Goal: Task Accomplishment & Management: Use online tool/utility

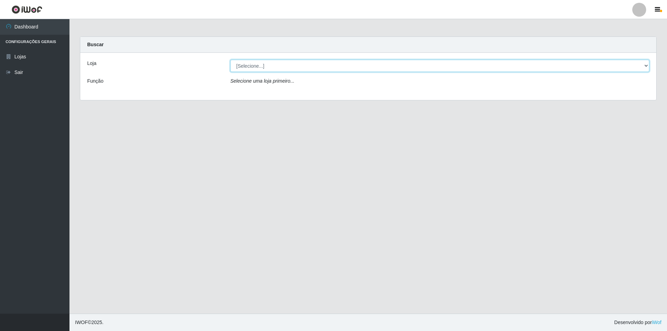
click at [294, 71] on select "[Selecione...] Extrabom - Loja 01 Centro de Distribuição" at bounding box center [439, 66] width 419 height 12
select select "435"
click at [230, 60] on select "[Selecione...] Extrabom - Loja 01 Centro de Distribuição" at bounding box center [439, 66] width 419 height 12
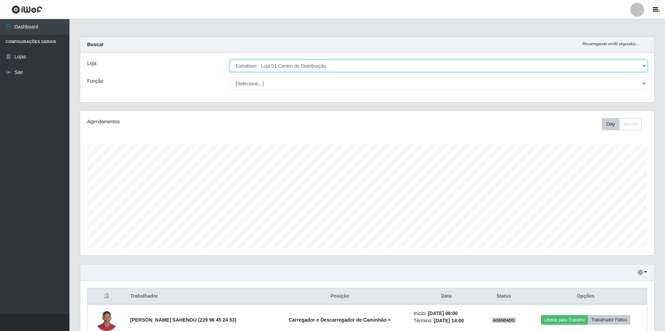
scroll to position [144, 574]
click at [272, 86] on select "[Selecione...] Carregador e Descarregador de Caminhão Carregador e Descarregado…" at bounding box center [439, 83] width 418 height 12
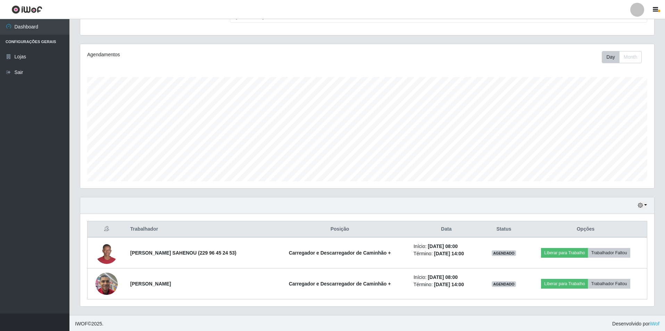
scroll to position [68, 0]
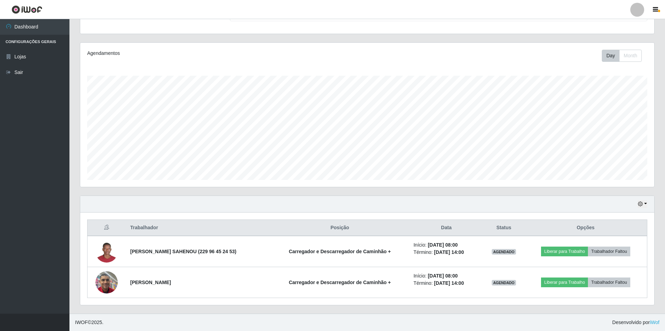
drag, startPoint x: 565, startPoint y: 315, endPoint x: 597, endPoint y: 281, distance: 47.2
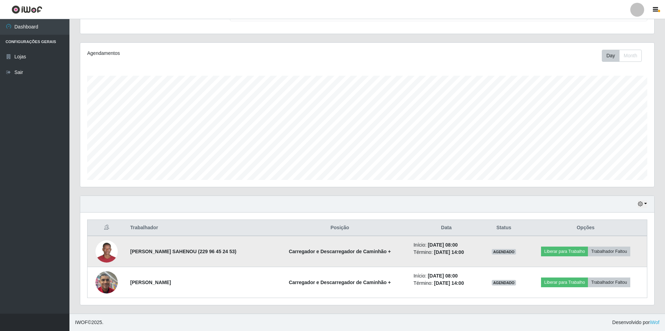
drag, startPoint x: 597, startPoint y: 281, endPoint x: 404, endPoint y: 256, distance: 194.4
click at [410, 256] on td "Início: [DATE] 08:00 Término: [DATE] 14:00" at bounding box center [447, 251] width 74 height 31
click at [562, 249] on button "Liberar para Trabalho" at bounding box center [564, 252] width 47 height 10
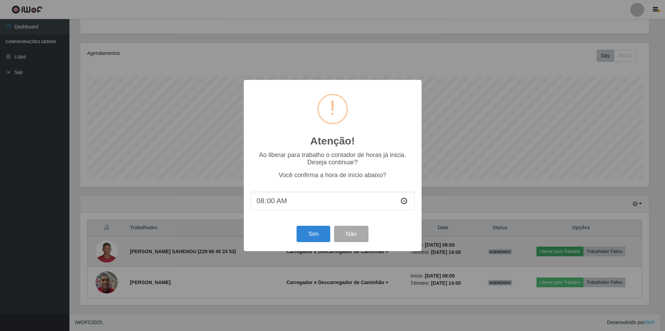
scroll to position [144, 571]
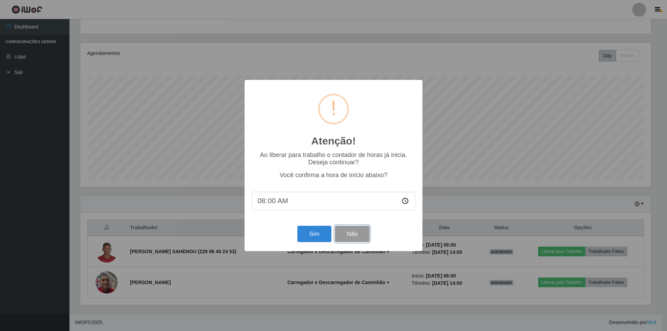
click at [361, 234] on button "Não" at bounding box center [352, 234] width 34 height 16
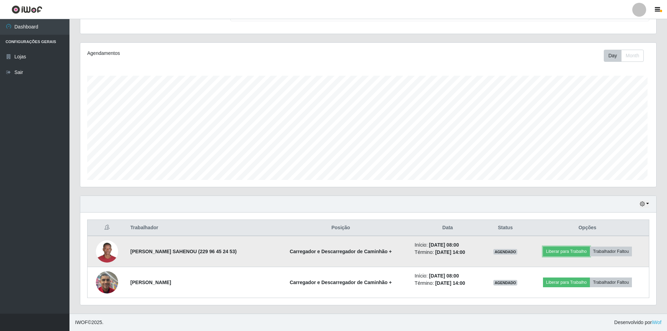
scroll to position [144, 574]
drag, startPoint x: 439, startPoint y: 253, endPoint x: 466, endPoint y: 253, distance: 26.8
click at [466, 253] on li "Término: [DATE] 14:00" at bounding box center [447, 252] width 66 height 7
drag, startPoint x: 465, startPoint y: 253, endPoint x: 459, endPoint y: 253, distance: 6.3
click at [465, 253] on li "Término: [DATE] 14:00" at bounding box center [447, 252] width 66 height 7
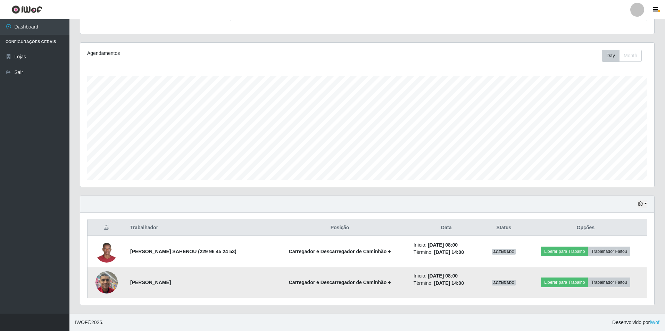
click at [451, 272] on li "Início: [DATE] 08:00" at bounding box center [447, 275] width 66 height 7
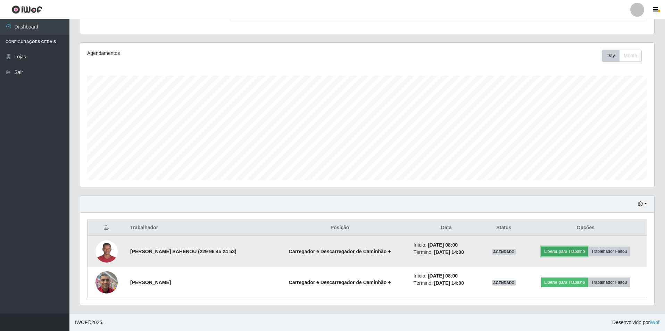
click at [549, 249] on button "Liberar para Trabalho" at bounding box center [564, 252] width 47 height 10
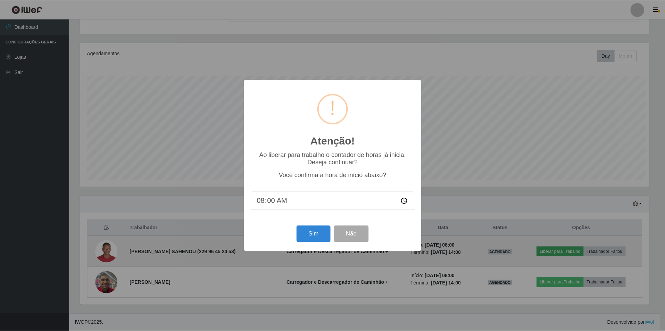
scroll to position [144, 571]
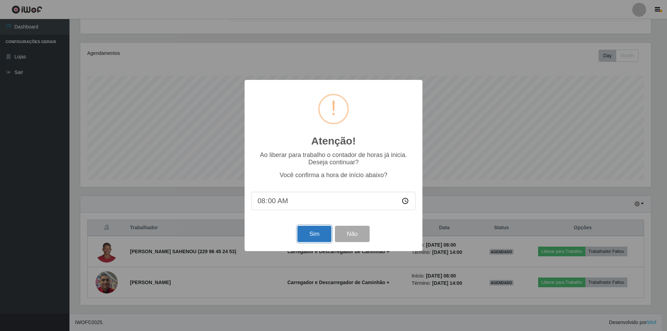
click at [315, 235] on button "Sim" at bounding box center [314, 234] width 34 height 16
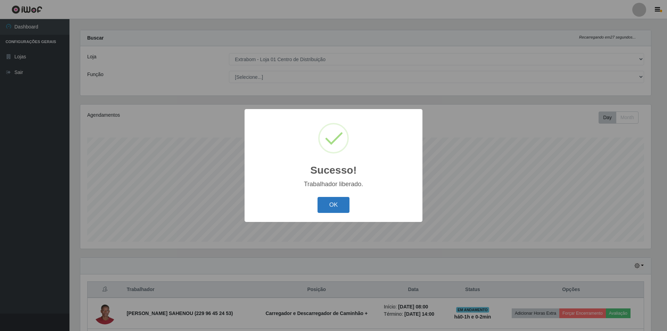
click at [330, 208] on button "OK" at bounding box center [334, 205] width 32 height 16
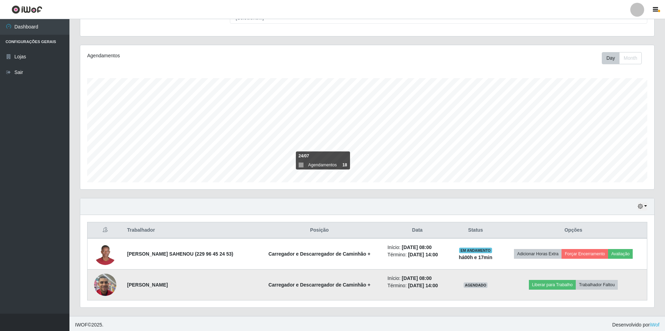
scroll to position [68, 0]
